Goal: Find contact information: Find contact information

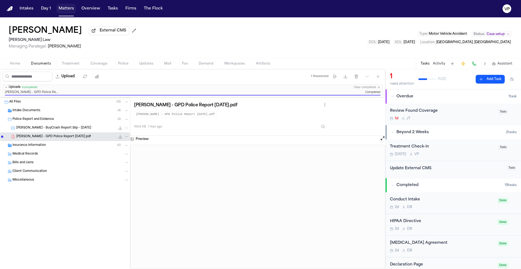
click at [63, 9] on button "Matters" at bounding box center [66, 9] width 20 height 10
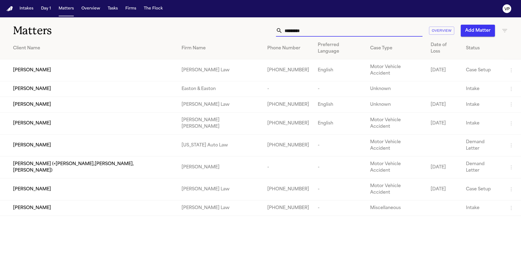
click at [304, 29] on input "********" at bounding box center [353, 31] width 140 height 12
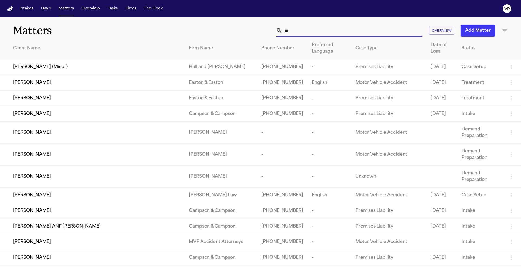
type input "*"
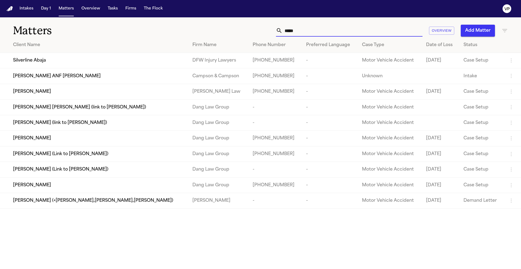
type input "*****"
click at [35, 64] on span "Silverline Abaja" at bounding box center [29, 60] width 33 height 7
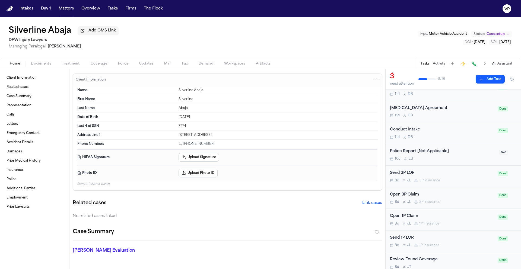
scroll to position [220, 0]
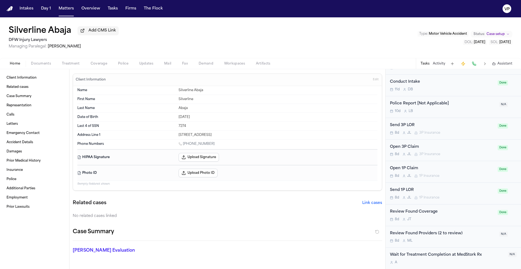
click at [438, 66] on button "Activity" at bounding box center [439, 64] width 12 height 4
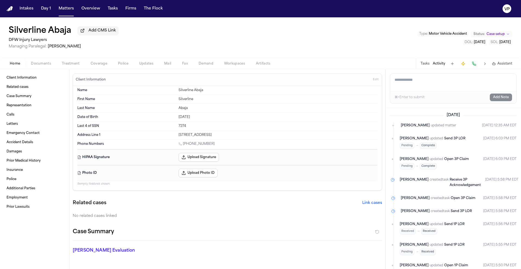
click at [44, 65] on span "Documents" at bounding box center [41, 64] width 20 height 4
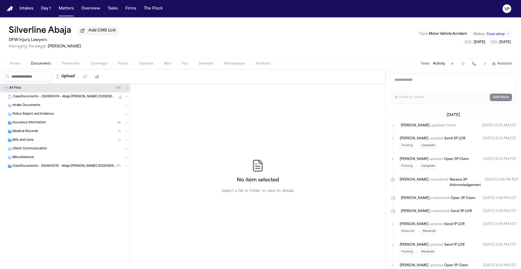
click at [43, 166] on span "CaseDocuments - 250800074 - Abaja [PERSON_NAME] 20250929143950 (unzipped)" at bounding box center [63, 166] width 103 height 5
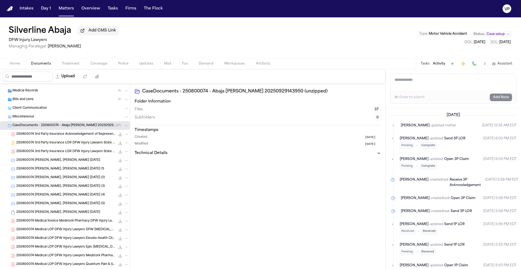
scroll to position [50, 0]
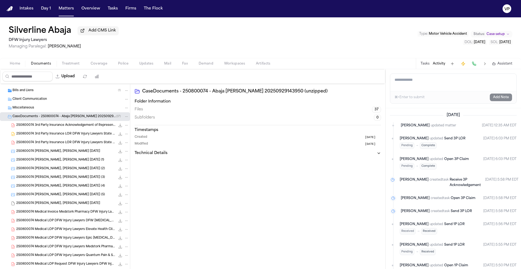
click at [46, 125] on span "250800074 3rd Party Insurance Acknowledgement of Representation State Farm Insu…" at bounding box center [65, 125] width 99 height 5
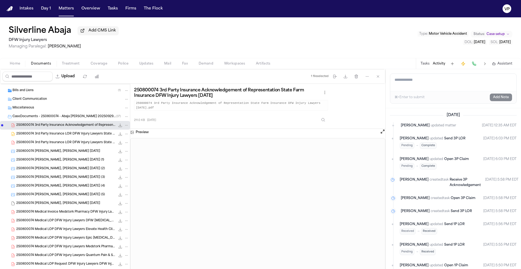
click at [428, 65] on button "Tasks" at bounding box center [425, 64] width 9 height 4
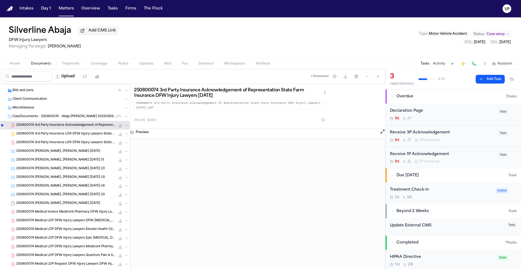
click at [464, 136] on div "Receive 3P Acknowledgement" at bounding box center [442, 133] width 105 height 6
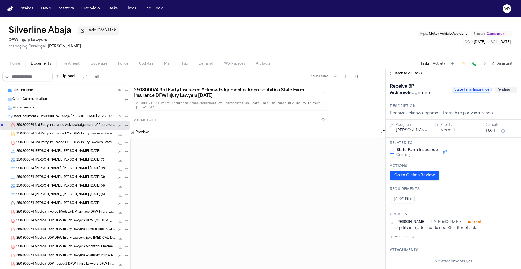
click at [501, 92] on span "Pending" at bounding box center [506, 90] width 22 height 7
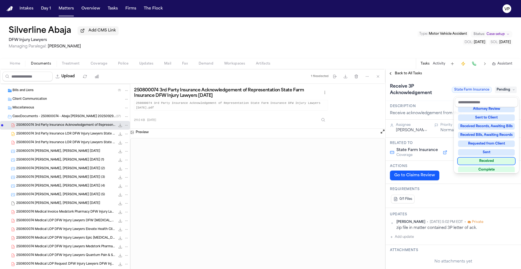
click at [485, 162] on div "Received" at bounding box center [486, 161] width 57 height 7
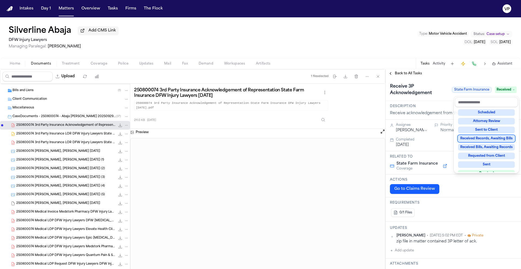
click at [396, 74] on div "**********" at bounding box center [454, 169] width 136 height 200
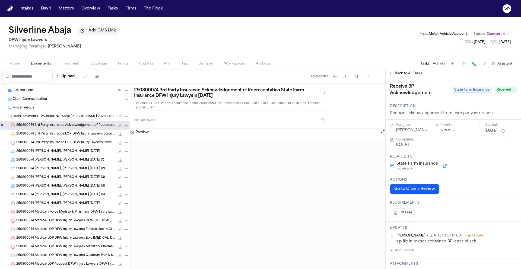
click at [396, 75] on span "Back to All Tasks" at bounding box center [408, 73] width 27 height 4
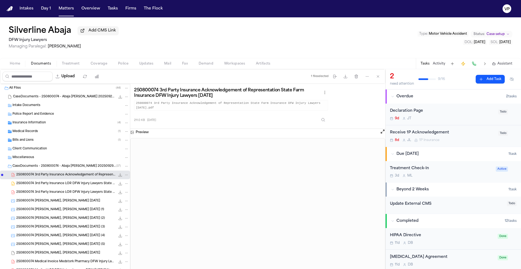
click at [42, 169] on span "CaseDocuments - 250800074 - Abaja [PERSON_NAME] 20250929143950 (unzipped)" at bounding box center [63, 166] width 103 height 5
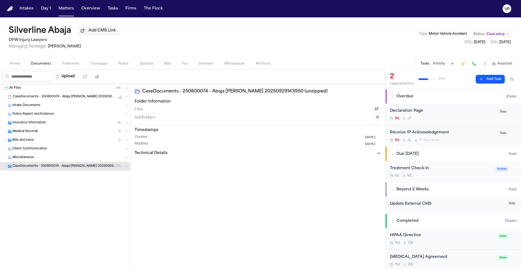
click at [34, 124] on span "Insurance Information" at bounding box center [28, 123] width 33 height 5
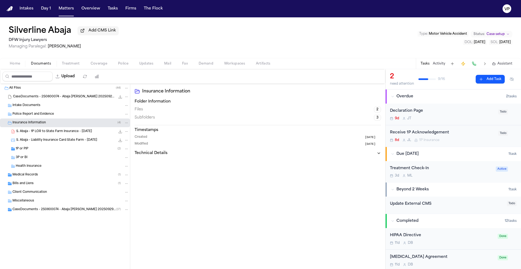
click at [43, 133] on span "S. Abaja - 1P LOR to State Farm Insurance - [DATE]" at bounding box center [54, 132] width 76 height 5
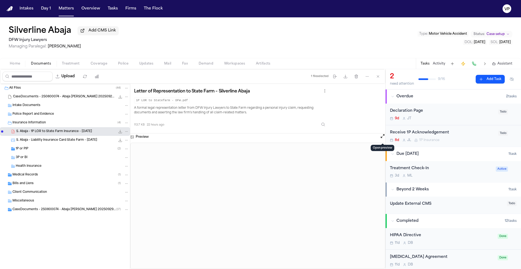
click at [384, 137] on button "Open preview" at bounding box center [382, 136] width 5 height 5
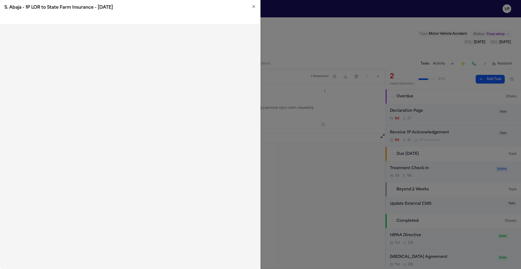
click at [253, 6] on icon "button" at bounding box center [254, 6] width 4 height 4
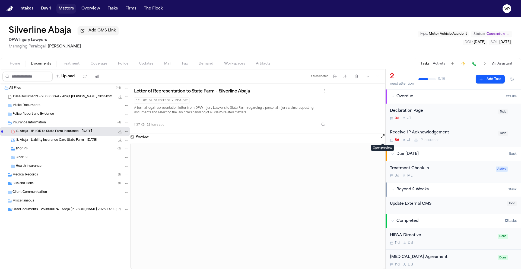
click at [60, 10] on button "Matters" at bounding box center [66, 9] width 20 height 10
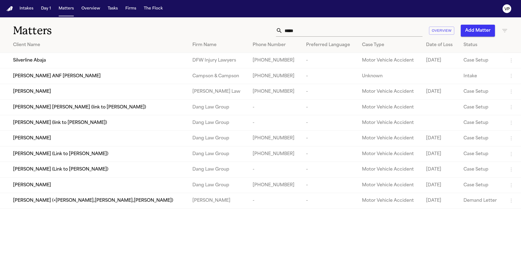
click at [328, 30] on input "*****" at bounding box center [353, 31] width 140 height 12
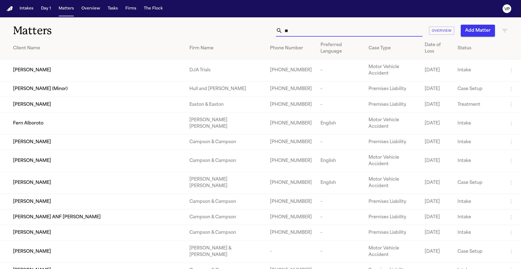
type input "*"
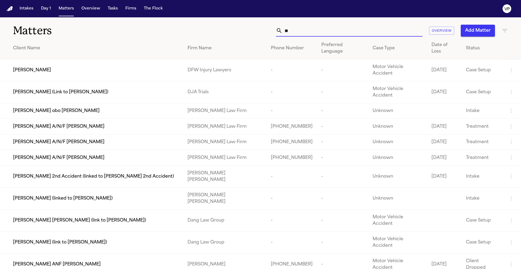
type input "*"
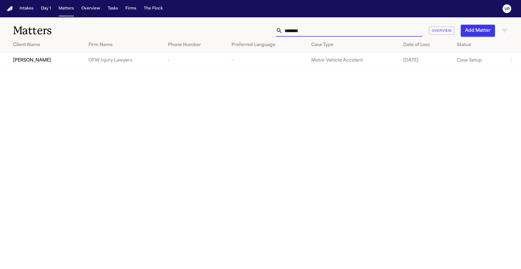
type input "********"
click at [37, 61] on span "[PERSON_NAME]" at bounding box center [32, 60] width 38 height 7
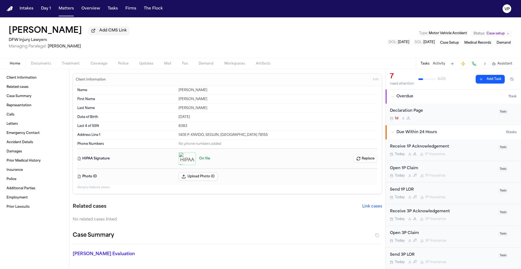
click at [39, 66] on span "Documents" at bounding box center [41, 64] width 20 height 4
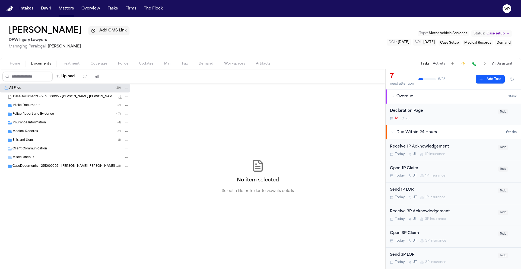
click at [46, 124] on div "Insurance Information ( 4 )" at bounding box center [70, 123] width 116 height 5
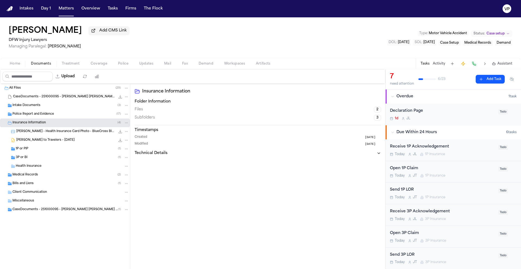
click at [51, 149] on div "1P or PIP ( 1 )" at bounding box center [72, 149] width 113 height 5
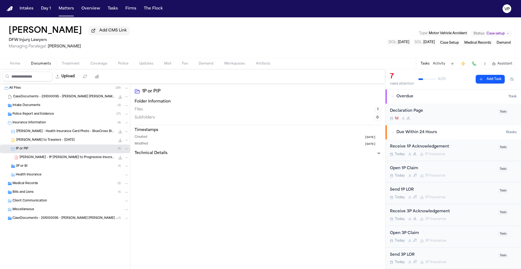
click at [55, 159] on span "[PERSON_NAME] - 1P [PERSON_NAME] to Progressive Insurance - [DATE]" at bounding box center [68, 158] width 96 height 5
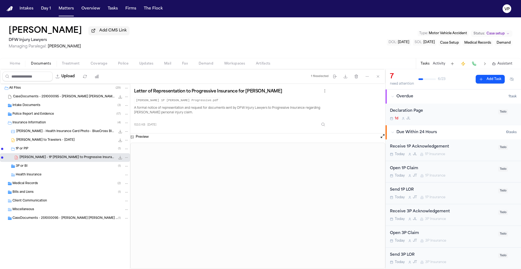
click at [382, 139] on button "Open preview" at bounding box center [382, 136] width 5 height 5
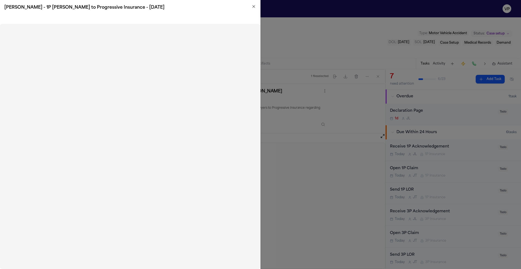
click at [254, 7] on icon "button" at bounding box center [254, 6] width 4 height 4
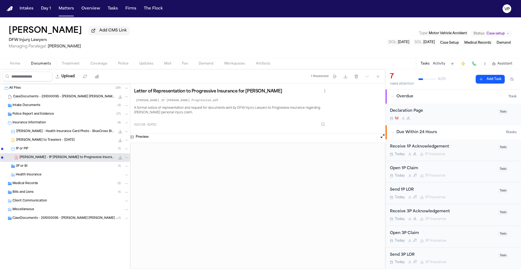
click at [435, 65] on button "Activity" at bounding box center [439, 64] width 12 height 4
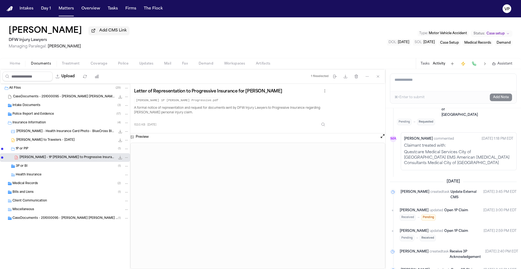
scroll to position [154, 0]
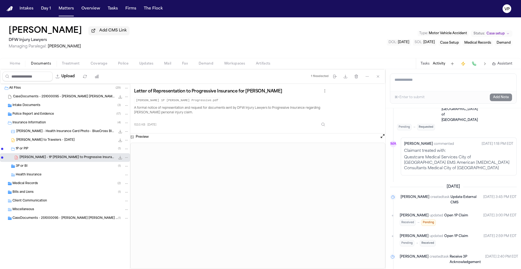
click at [426, 66] on button "Tasks" at bounding box center [425, 64] width 9 height 4
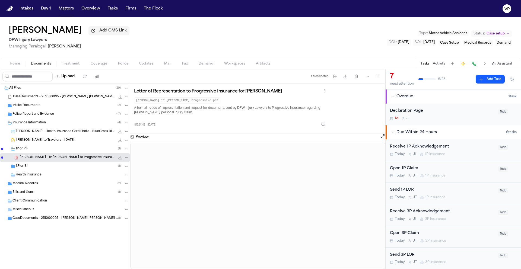
click at [465, 173] on div "Open 1P Claim [DATE] [PERSON_NAME] 1P Insurance" at bounding box center [442, 172] width 105 height 13
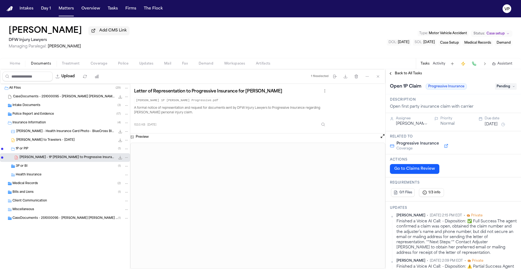
click at [513, 87] on icon at bounding box center [514, 86] width 3 height 3
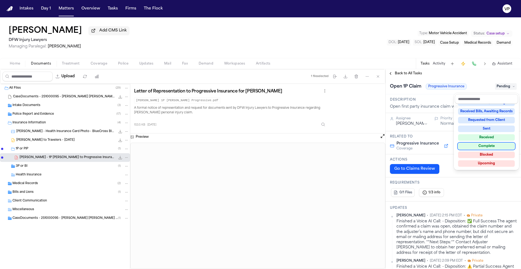
click at [481, 146] on div "Complete" at bounding box center [486, 146] width 57 height 7
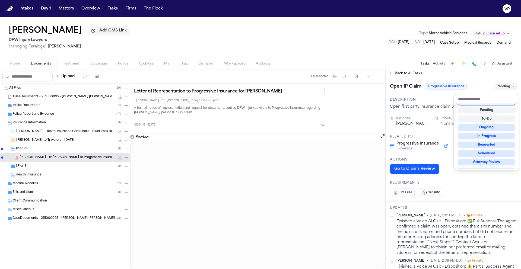
scroll to position [4, 0]
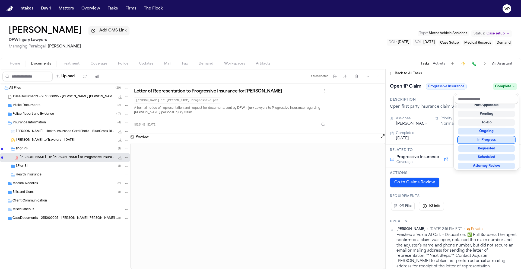
click at [400, 73] on div "Back to All Tasks Open 1P Claim Progressive Insurance Complete Description Open…" at bounding box center [454, 169] width 136 height 200
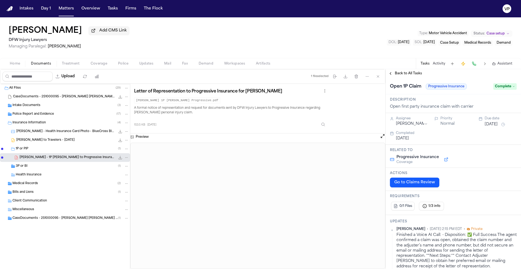
click at [399, 78] on div "Back to All Tasks" at bounding box center [454, 73] width 136 height 9
click at [402, 73] on span "Back to All Tasks" at bounding box center [408, 73] width 27 height 4
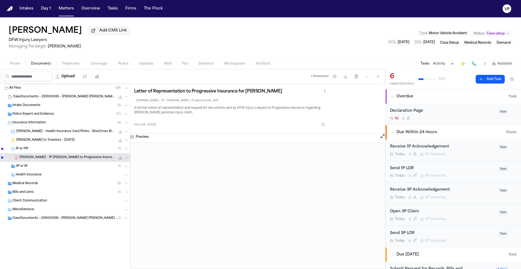
click at [463, 169] on div "Send 1P LOR" at bounding box center [442, 169] width 105 height 6
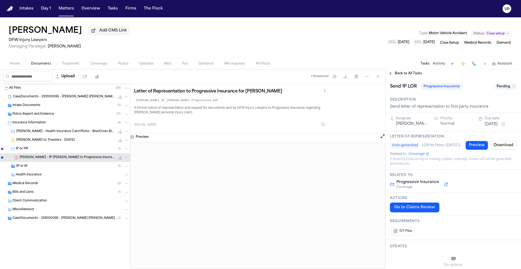
click at [499, 88] on span "Pending" at bounding box center [506, 86] width 22 height 7
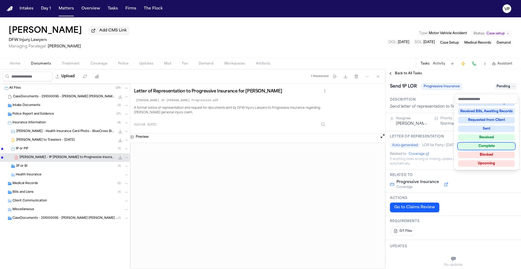
drag, startPoint x: 486, startPoint y: 149, endPoint x: 457, endPoint y: 129, distance: 34.5
click at [485, 149] on div "Complete" at bounding box center [486, 146] width 57 height 7
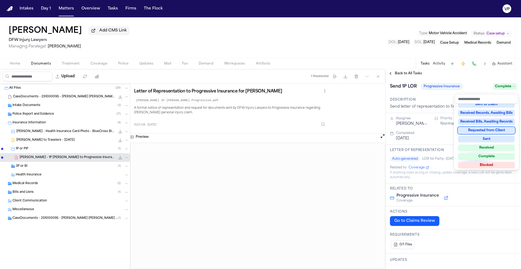
click at [406, 74] on div "**********" at bounding box center [454, 169] width 136 height 200
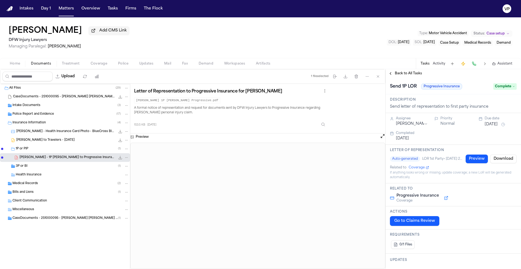
click at [406, 74] on span "Back to All Tasks" at bounding box center [408, 73] width 27 height 4
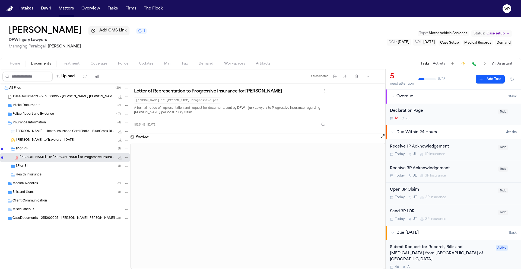
click at [63, 14] on nav "Intakes Day 1 Matters Overview Tasks Firms The Flock VP" at bounding box center [260, 8] width 521 height 17
click at [67, 8] on button "Matters" at bounding box center [66, 9] width 20 height 10
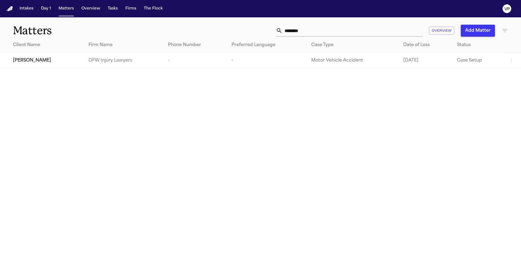
click at [320, 31] on input "********" at bounding box center [353, 31] width 140 height 12
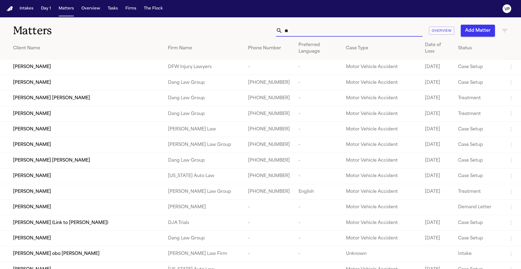
type input "*"
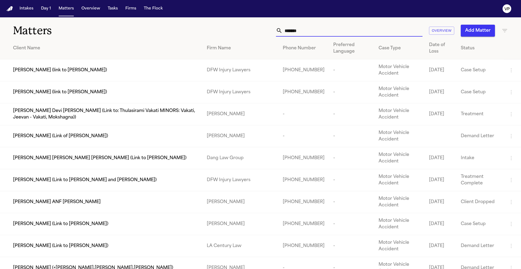
type input "*******"
click at [107, 71] on span "[PERSON_NAME] (link to [PERSON_NAME])" at bounding box center [60, 70] width 94 height 7
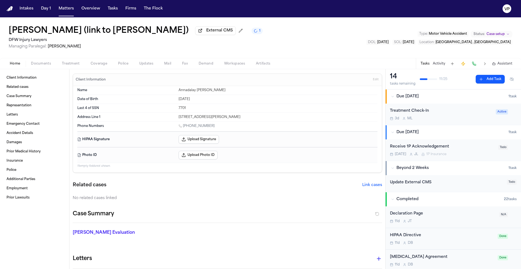
click at [440, 65] on button "Activity" at bounding box center [439, 64] width 12 height 4
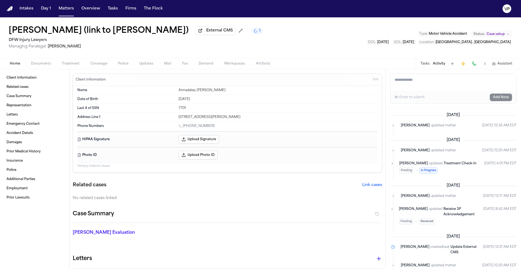
click at [427, 65] on button "Tasks" at bounding box center [425, 64] width 9 height 4
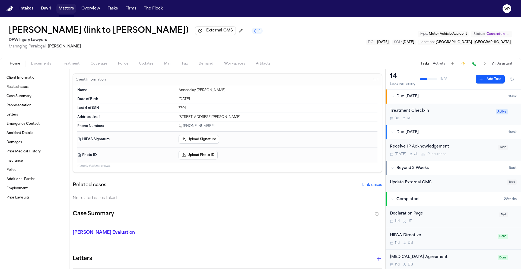
click at [69, 8] on button "Matters" at bounding box center [66, 9] width 20 height 10
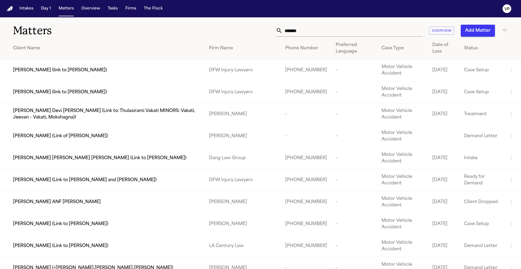
click at [329, 33] on input "*******" at bounding box center [353, 31] width 140 height 12
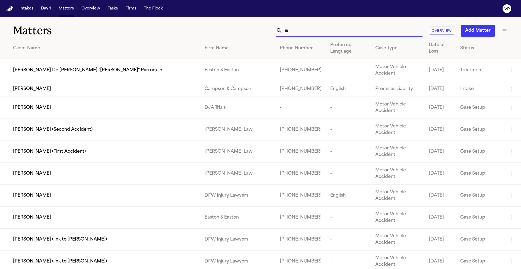
type input "*"
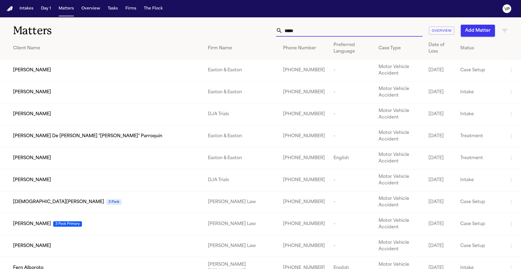
click at [287, 32] on input "*****" at bounding box center [353, 31] width 140 height 12
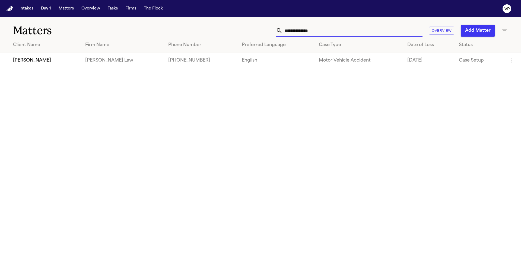
type input "**********"
click at [39, 60] on span "[PERSON_NAME]" at bounding box center [32, 60] width 38 height 7
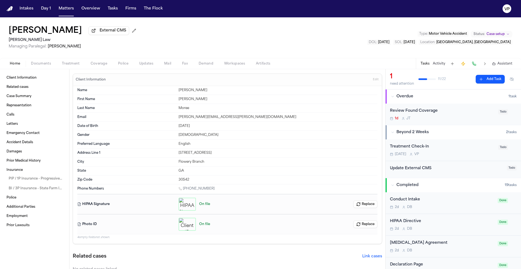
click at [101, 66] on span "Coverage" at bounding box center [99, 64] width 17 height 4
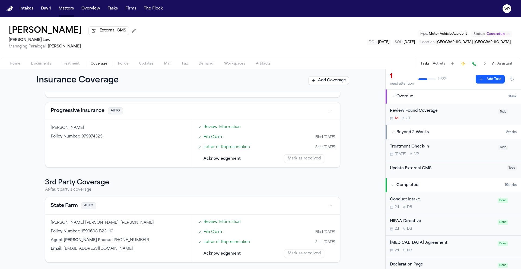
scroll to position [81, 0]
click at [43, 65] on span "Documents" at bounding box center [41, 64] width 20 height 4
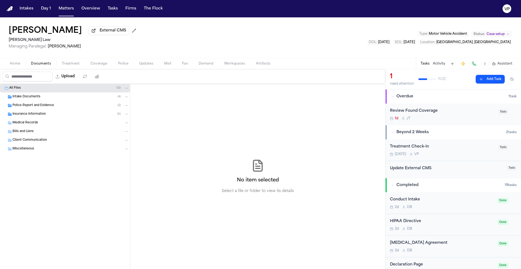
click at [37, 119] on div "Insurance Information ( 6 )" at bounding box center [65, 114] width 130 height 9
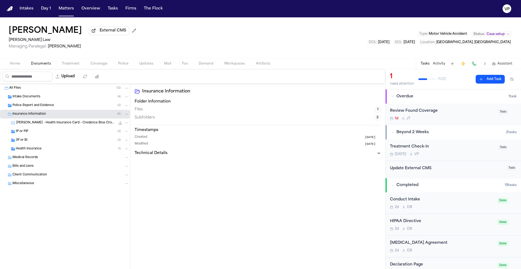
click at [36, 143] on div "3P or BI ( 2 )" at bounding box center [72, 140] width 113 height 5
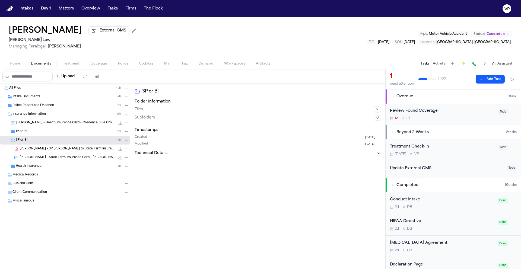
click at [56, 150] on span "[PERSON_NAME] - 3P [PERSON_NAME] to State Farm Insurance - [DATE]" at bounding box center [68, 149] width 96 height 5
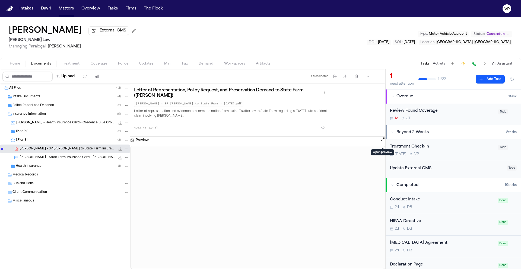
click at [382, 141] on button "Open preview" at bounding box center [382, 139] width 5 height 5
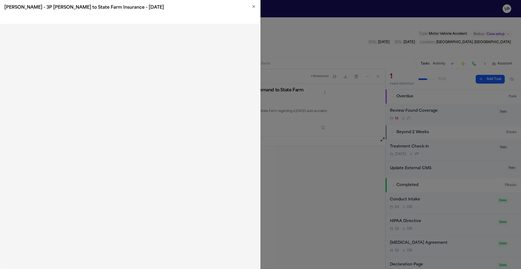
click at [255, 6] on icon "button" at bounding box center [254, 6] width 4 height 4
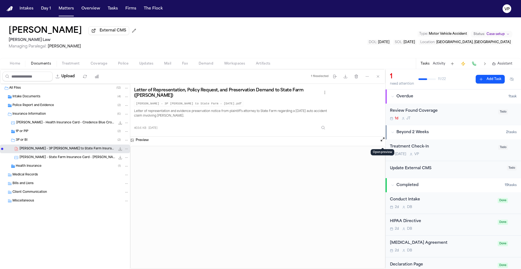
click at [382, 142] on button "Open preview" at bounding box center [382, 139] width 5 height 5
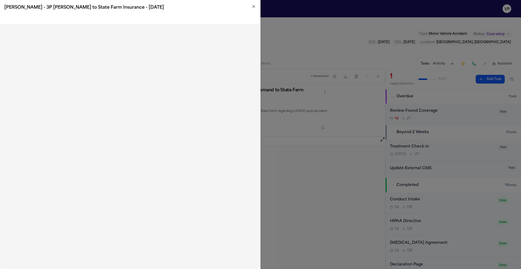
click at [255, 7] on icon "button" at bounding box center [254, 6] width 4 height 4
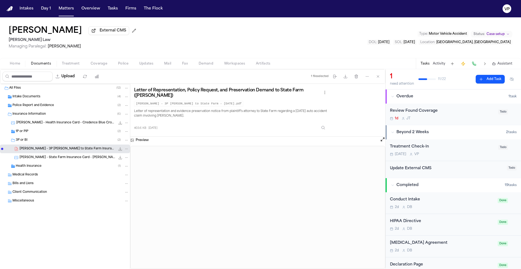
click at [30, 133] on div "1P or PIP ( 2 )" at bounding box center [72, 131] width 113 height 5
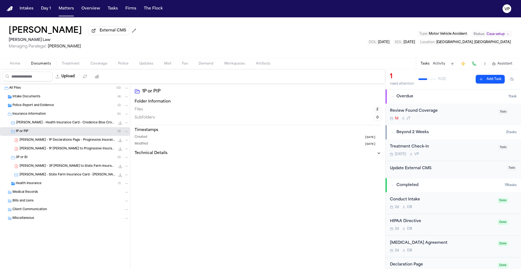
click at [46, 140] on span "[PERSON_NAME] - 1P Declarations Page - Progressive Insurance - [DATE]" at bounding box center [68, 140] width 96 height 5
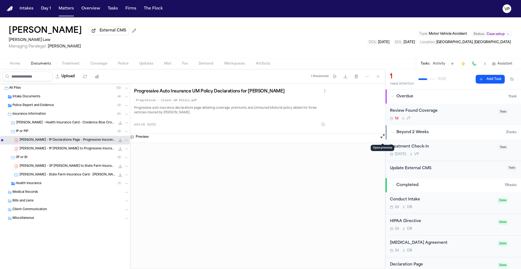
click at [384, 139] on button "Open preview" at bounding box center [382, 136] width 5 height 5
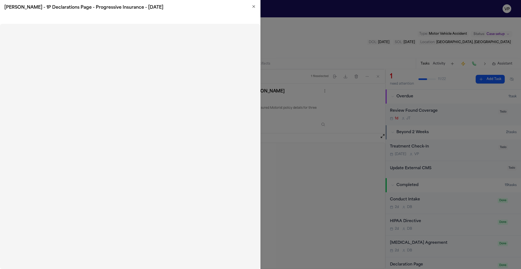
drag, startPoint x: 207, startPoint y: 269, endPoint x: 228, endPoint y: 269, distance: 20.9
click at [228, 269] on iframe "To enrich screen reader interactions, please activate Accessibility in Grammarl…" at bounding box center [130, 146] width 260 height 245
click at [254, 8] on icon "button" at bounding box center [254, 6] width 4 height 4
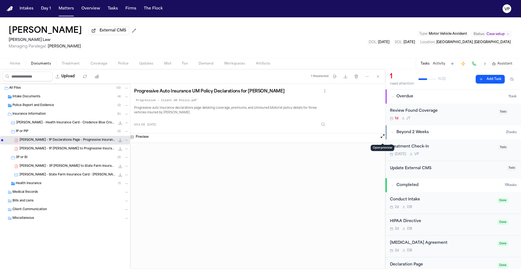
click at [63, 152] on div "[PERSON_NAME] - 1P [PERSON_NAME] to Progressive Insurance - [DATE] 419.1 KB • P…" at bounding box center [74, 148] width 109 height 5
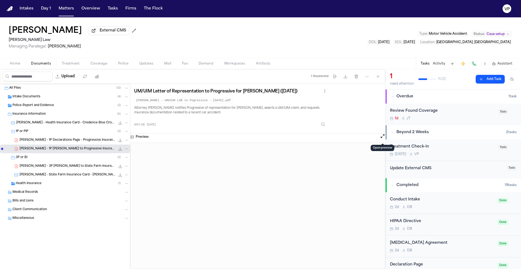
click at [383, 137] on button "Open preview" at bounding box center [382, 136] width 5 height 5
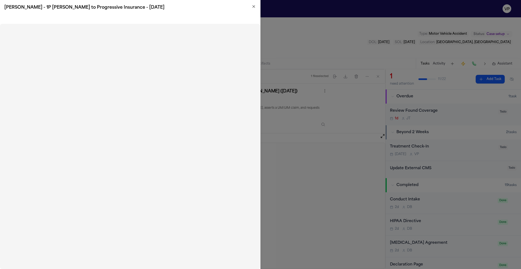
click at [254, 7] on icon "button" at bounding box center [254, 6] width 2 height 2
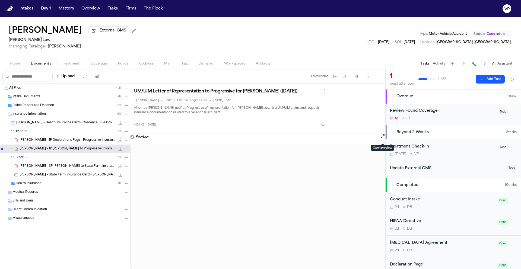
click at [66, 169] on span "[PERSON_NAME] - 3P [PERSON_NAME] to State Farm Insurance - [DATE]" at bounding box center [68, 166] width 96 height 5
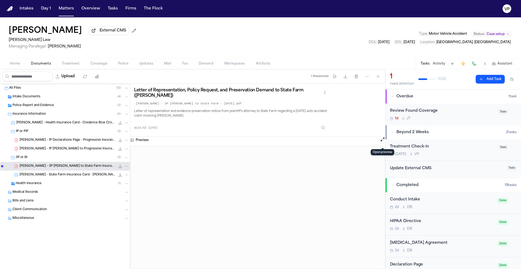
click at [384, 142] on button "Open preview" at bounding box center [382, 139] width 5 height 5
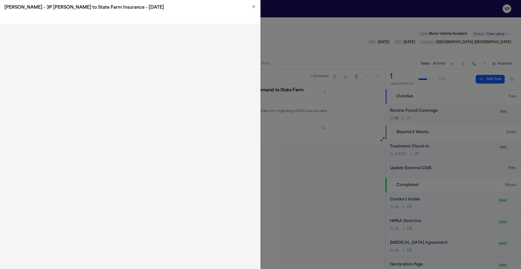
click at [254, 5] on icon "button" at bounding box center [254, 6] width 4 height 4
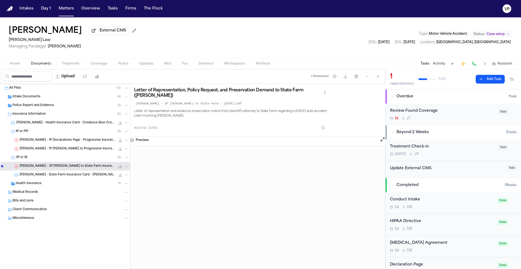
click at [156, 41] on div "[PERSON_NAME] External CMS [PERSON_NAME] Law Managing Paralegal: [PERSON_NAME] …" at bounding box center [260, 37] width 521 height 41
click at [73, 177] on span "[PERSON_NAME] - State Farm Insurance Card - [PERSON_NAME] & [PERSON_NAME] - [DA…" at bounding box center [68, 175] width 96 height 5
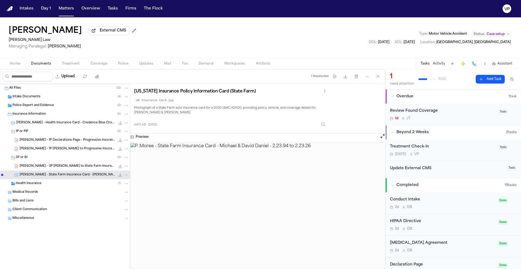
click at [68, 169] on span "[PERSON_NAME] - 3P [PERSON_NAME] to State Farm Insurance - [DATE]" at bounding box center [68, 166] width 96 height 5
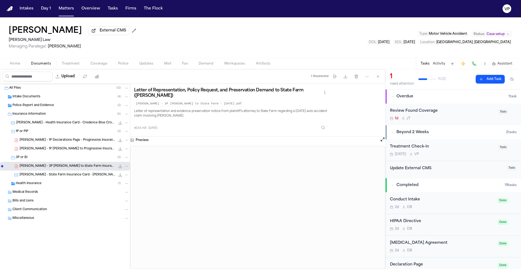
click at [182, 45] on div "[PERSON_NAME] External CMS [PERSON_NAME] Law Managing Paralegal: [PERSON_NAME] …" at bounding box center [260, 37] width 521 height 41
click at [74, 143] on span "[PERSON_NAME] - 1P Declarations Page - Progressive Insurance - [DATE]" at bounding box center [68, 140] width 96 height 5
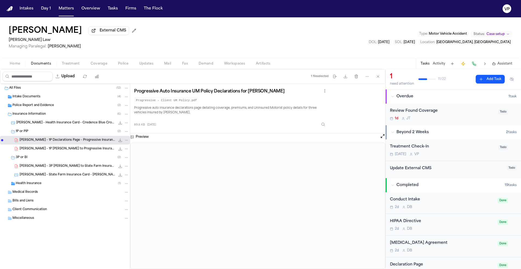
click at [74, 150] on span "[PERSON_NAME] - 1P [PERSON_NAME] to Progressive Insurance - [DATE]" at bounding box center [68, 149] width 96 height 5
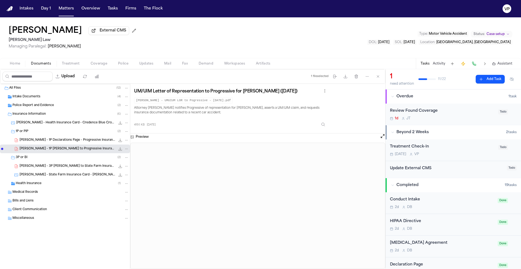
click at [439, 64] on button "Activity" at bounding box center [439, 64] width 12 height 4
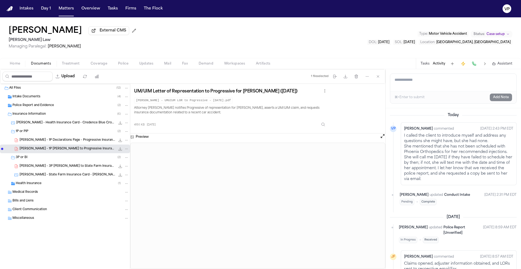
click at [16, 65] on span "Home" at bounding box center [15, 64] width 10 height 4
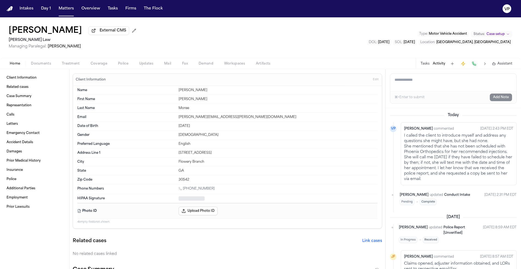
click at [16, 65] on span "Home" at bounding box center [15, 64] width 10 height 4
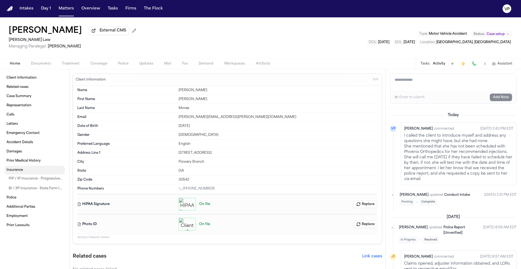
click at [24, 174] on link "Insurance" at bounding box center [34, 170] width 61 height 9
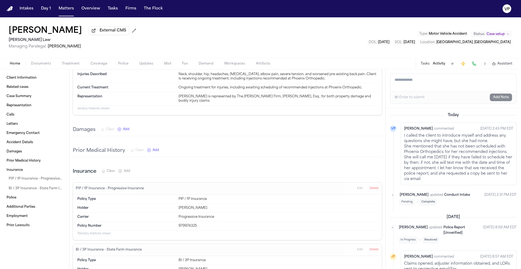
scroll to position [565, 0]
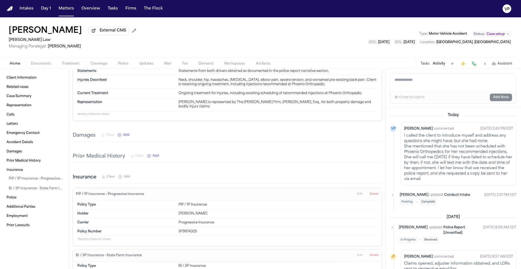
click at [106, 63] on span "Coverage" at bounding box center [99, 64] width 17 height 4
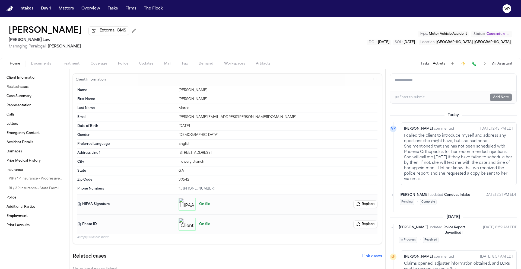
click at [106, 63] on span "Coverage" at bounding box center [99, 64] width 17 height 4
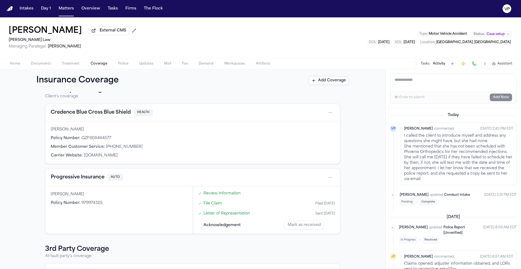
scroll to position [81, 0]
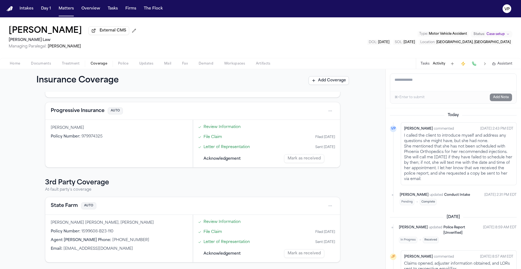
click at [130, 241] on div "Agent [PERSON_NAME] Phone : [PHONE_NUMBER]" at bounding box center [119, 240] width 137 height 5
drag, startPoint x: 125, startPoint y: 241, endPoint x: 102, endPoint y: 240, distance: 23.1
click at [102, 240] on div "Agent [PERSON_NAME] Phone : [PHONE_NUMBER]" at bounding box center [119, 240] width 137 height 5
click at [112, 240] on span "[PHONE_NUMBER]" at bounding box center [130, 240] width 37 height 4
click at [139, 237] on div "[PERSON_NAME] [PERSON_NAME], [PERSON_NAME] Policy Number : 1599608-B23-110 Agen…" at bounding box center [118, 239] width 147 height 48
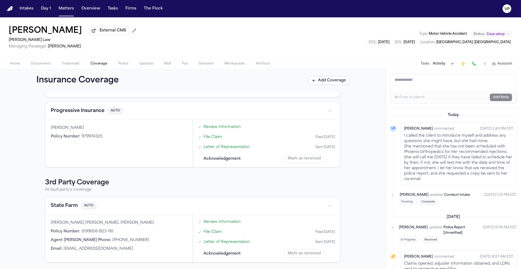
click at [133, 204] on div "State Farm AUTO" at bounding box center [193, 206] width 284 height 9
click at [329, 206] on html "Intakes Day 1 Matters Overview Tasks Firms The Flock VP [PERSON_NAME] External …" at bounding box center [260, 134] width 521 height 269
click at [321, 219] on div "View coverage details" at bounding box center [311, 220] width 41 height 14
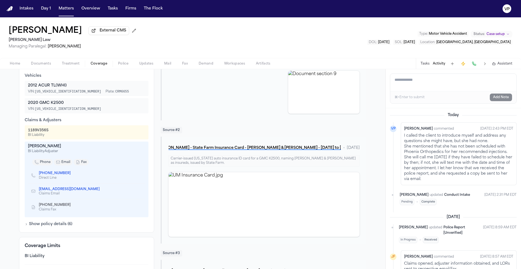
scroll to position [144, 0]
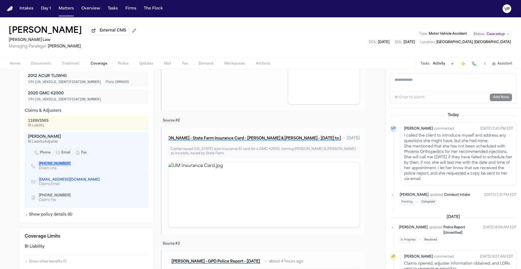
drag, startPoint x: 36, startPoint y: 166, endPoint x: 61, endPoint y: 168, distance: 25.9
click at [61, 168] on div "[PHONE_NUMBER] Direct Line" at bounding box center [53, 166] width 44 height 9
click at [61, 168] on div "Direct Line" at bounding box center [57, 168] width 36 height 4
click at [61, 166] on link "[PHONE_NUMBER]" at bounding box center [55, 164] width 32 height 4
click at [198, 49] on div "[PERSON_NAME] External CMS [PERSON_NAME] Law Managing Paralegal: [PERSON_NAME] …" at bounding box center [260, 37] width 521 height 41
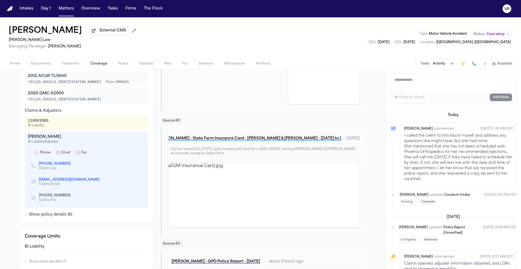
drag, startPoint x: 60, startPoint y: 141, endPoint x: 24, endPoint y: 141, distance: 36.1
click at [25, 141] on div "[PERSON_NAME] BI Liability Adjuster phone email fax [PHONE_NUMBER] Direct Line …" at bounding box center [87, 170] width 124 height 76
drag, startPoint x: 26, startPoint y: 140, endPoint x: 68, endPoint y: 140, distance: 41.3
click at [68, 140] on div "[PERSON_NAME]" at bounding box center [86, 136] width 117 height 5
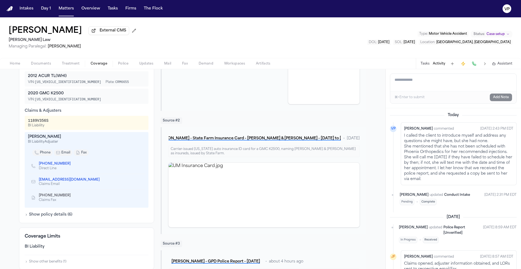
click at [68, 140] on div "[PERSON_NAME]" at bounding box center [86, 136] width 117 height 5
drag, startPoint x: 58, startPoint y: 144, endPoint x: 27, endPoint y: 141, distance: 31.1
click at [28, 141] on div "[PERSON_NAME] BI Liability Adjuster" at bounding box center [86, 139] width 117 height 10
click at [28, 140] on div "[PERSON_NAME]" at bounding box center [86, 136] width 117 height 5
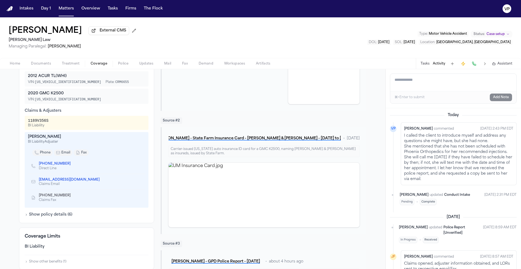
drag, startPoint x: 26, startPoint y: 139, endPoint x: 58, endPoint y: 146, distance: 33.0
click at [58, 144] on div "[PERSON_NAME] BI Liability Adjuster" at bounding box center [86, 139] width 117 height 10
copy div "[PERSON_NAME] BI Liability Adjuster"
drag, startPoint x: 34, startPoint y: 167, endPoint x: 62, endPoint y: 171, distance: 27.9
click at [62, 171] on div "[PHONE_NUMBER] Direct Line" at bounding box center [53, 166] width 44 height 9
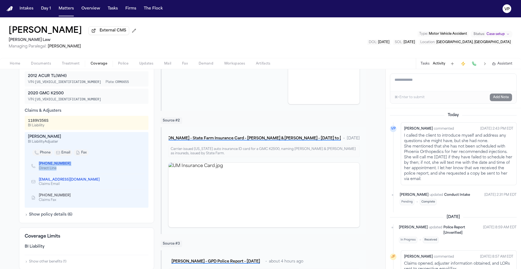
click at [62, 171] on div "Direct Line" at bounding box center [57, 168] width 36 height 4
drag, startPoint x: 35, startPoint y: 165, endPoint x: 62, endPoint y: 167, distance: 26.7
click at [62, 167] on div "[PHONE_NUMBER] Direct Line" at bounding box center [53, 166] width 44 height 9
click at [62, 166] on span "[PHONE_NUMBER]" at bounding box center [57, 164] width 36 height 4
drag, startPoint x: 62, startPoint y: 166, endPoint x: 37, endPoint y: 166, distance: 25.3
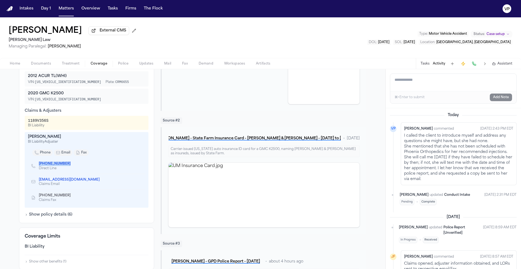
click at [39, 166] on span "[PHONE_NUMBER]" at bounding box center [57, 164] width 36 height 4
copy link "[PHONE_NUMBER]"
click at [251, 18] on div "[PERSON_NAME] External CMS [PERSON_NAME] Law Managing Paralegal: [PERSON_NAME] …" at bounding box center [260, 37] width 521 height 41
